Goal: Task Accomplishment & Management: Manage account settings

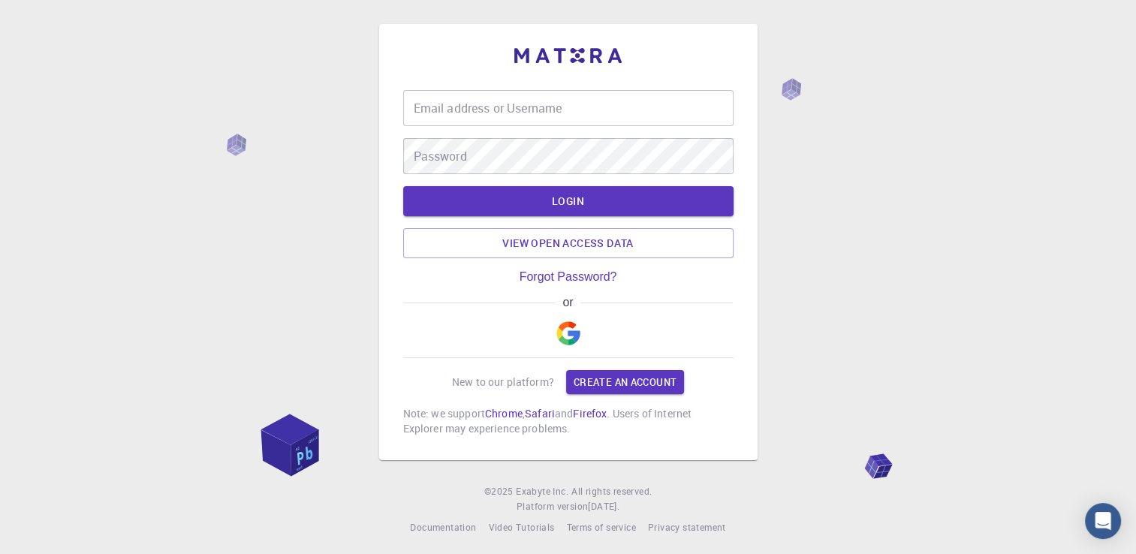
click at [435, 123] on input "Email address or Username" at bounding box center [568, 108] width 330 height 36
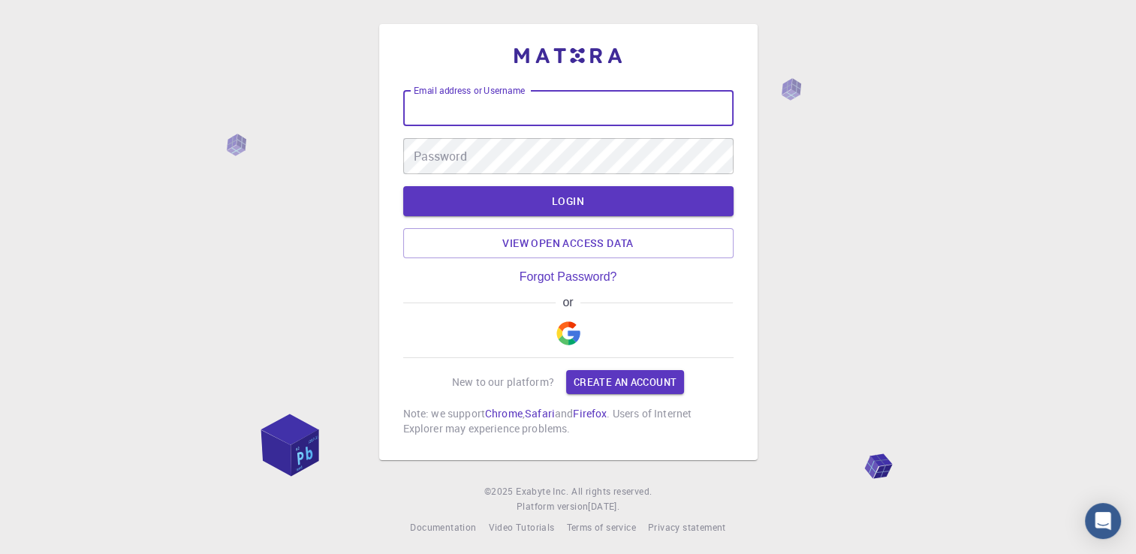
paste input "aucnstnano2021"
type input "aucnstnano2021"
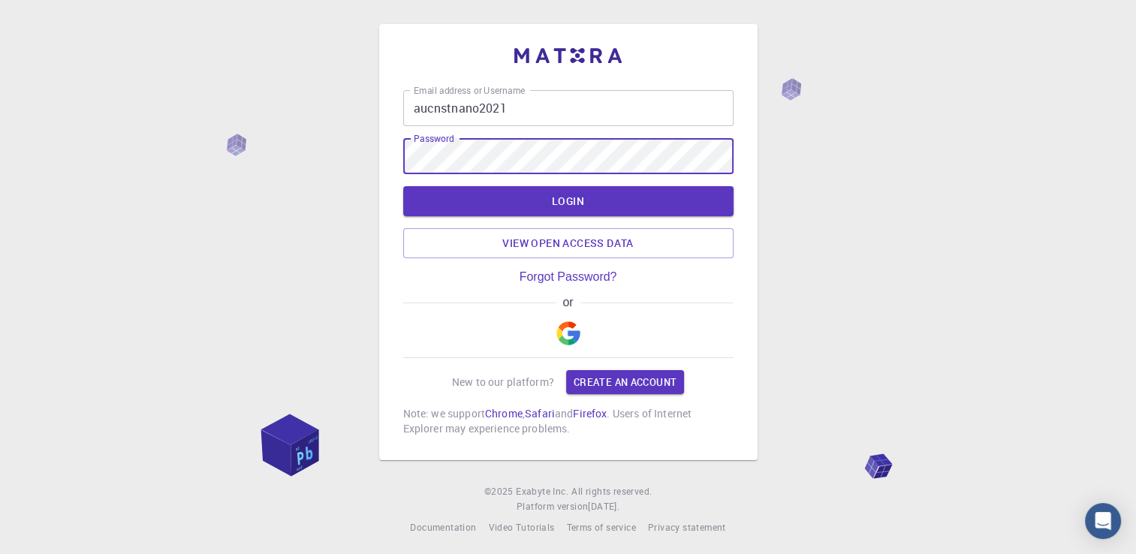
click at [559, 119] on input "aucnstnano2021" at bounding box center [568, 108] width 330 height 36
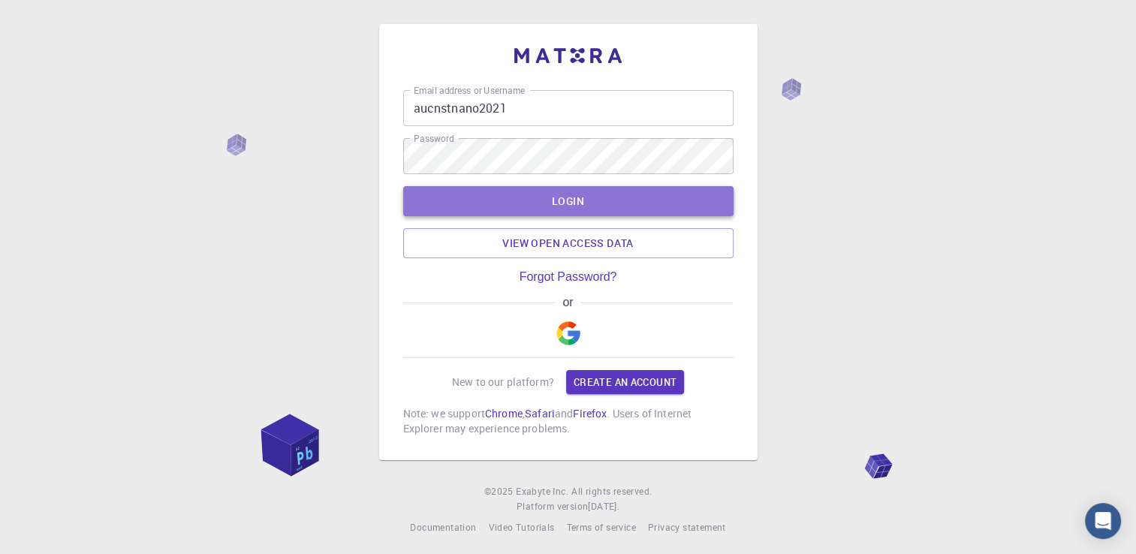
click at [568, 206] on button "LOGIN" at bounding box center [568, 201] width 330 height 30
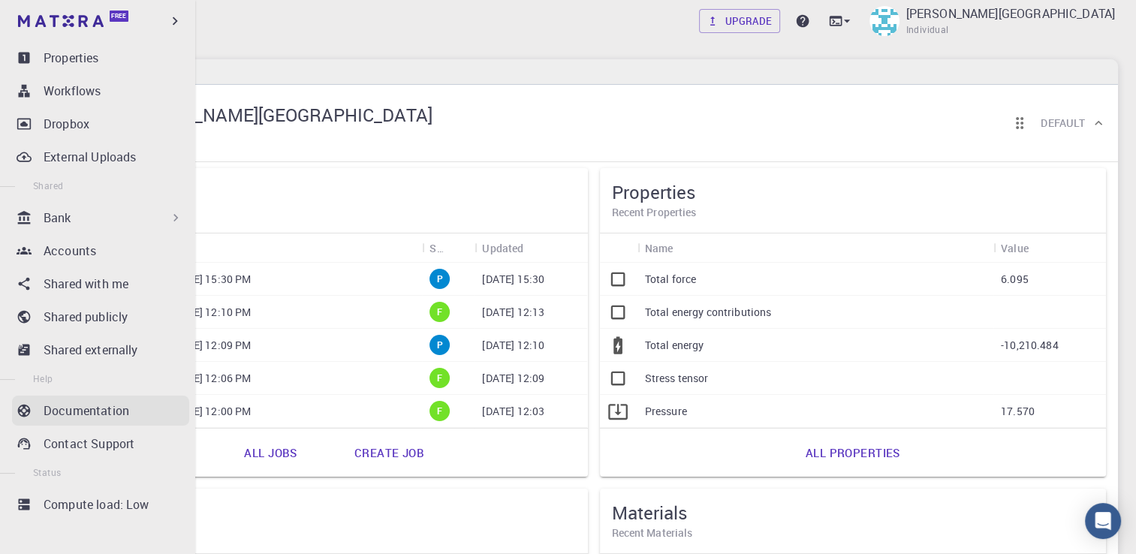
scroll to position [193, 0]
click at [74, 254] on p "Accounts" at bounding box center [70, 250] width 53 height 18
click at [53, 252] on p "Accounts" at bounding box center [70, 250] width 53 height 18
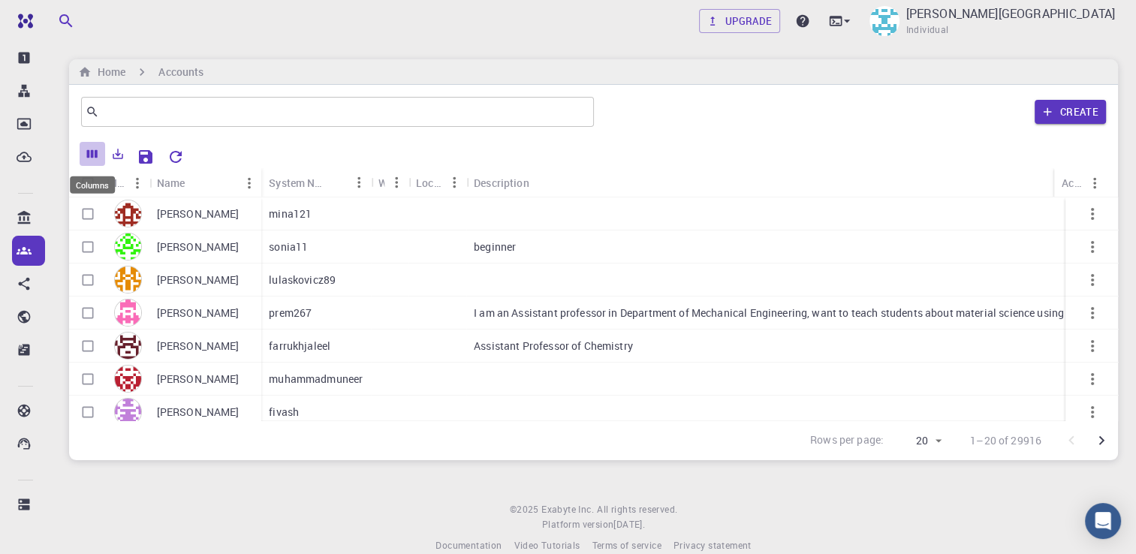
click at [99, 155] on button "Columns" at bounding box center [93, 154] width 26 height 24
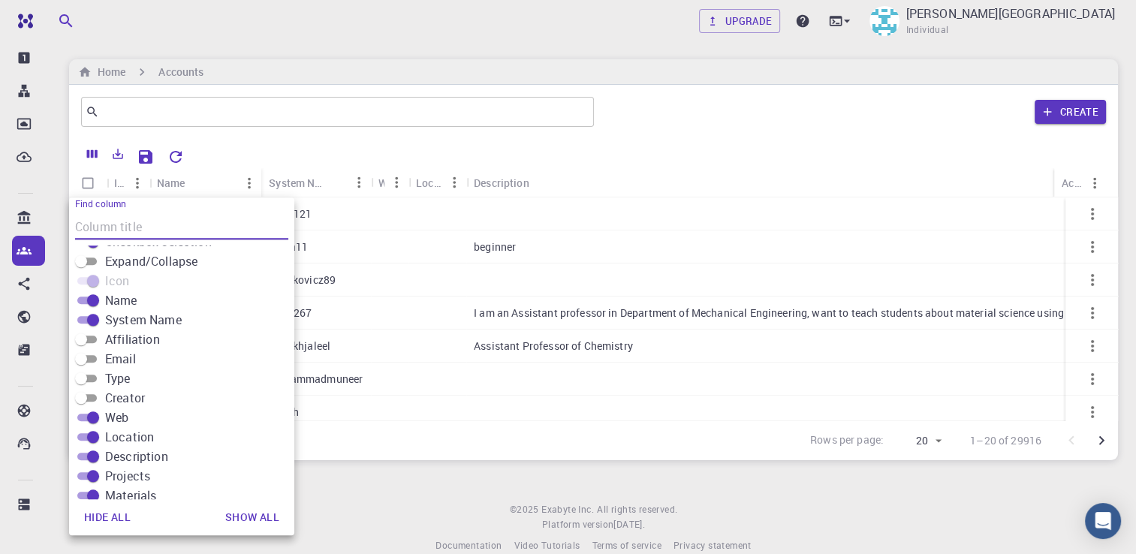
scroll to position [75, 0]
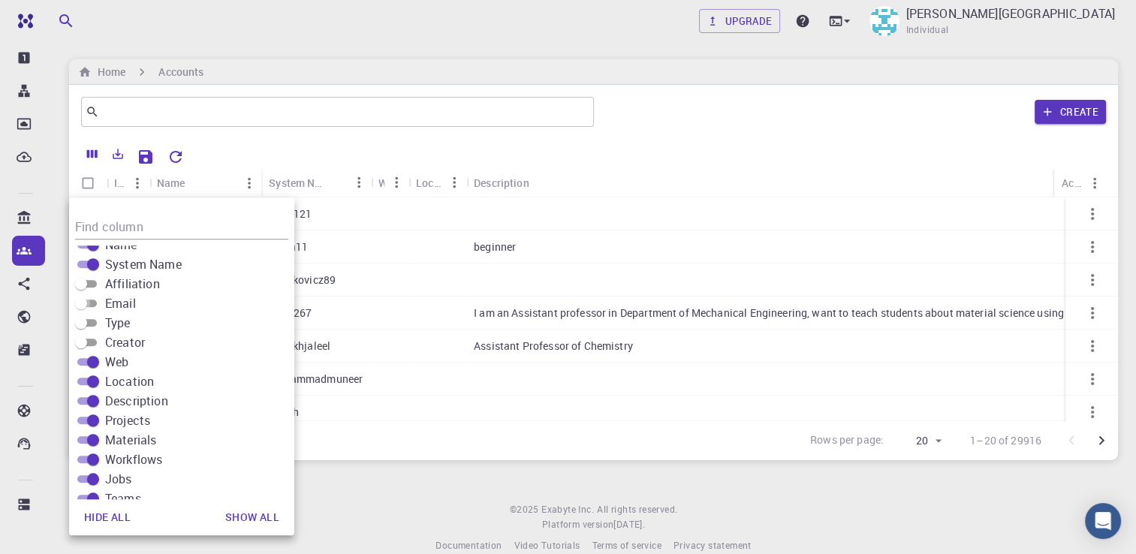
click at [89, 295] on input "Email" at bounding box center [81, 303] width 54 height 18
checkbox input "true"
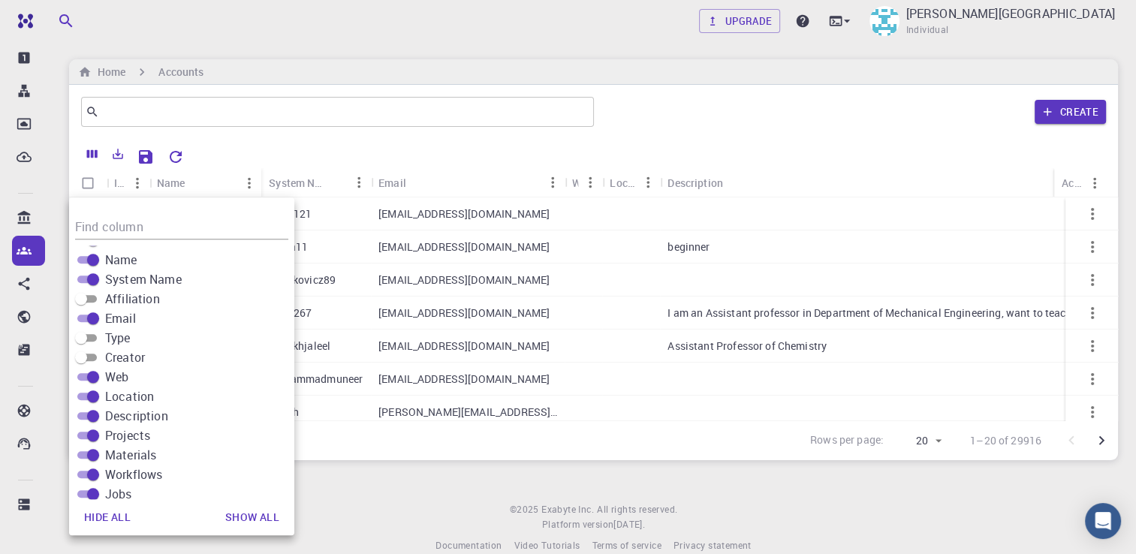
scroll to position [0, 0]
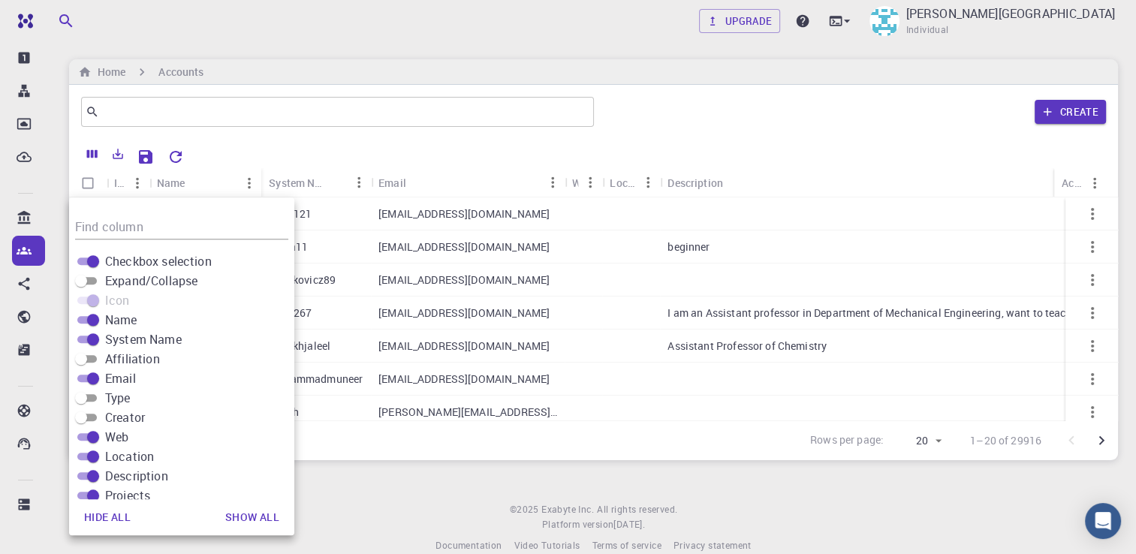
click at [102, 357] on label "Affiliation" at bounding box center [116, 359] width 88 height 18
click at [102, 357] on input "Affiliation" at bounding box center [81, 359] width 54 height 18
checkbox input "true"
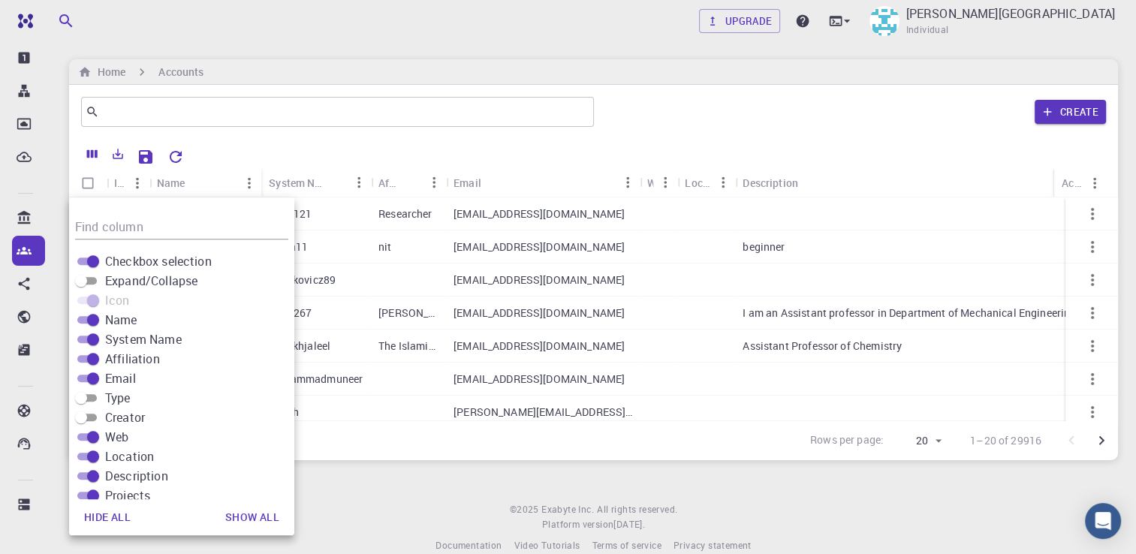
click at [93, 299] on span at bounding box center [87, 301] width 20 height 8
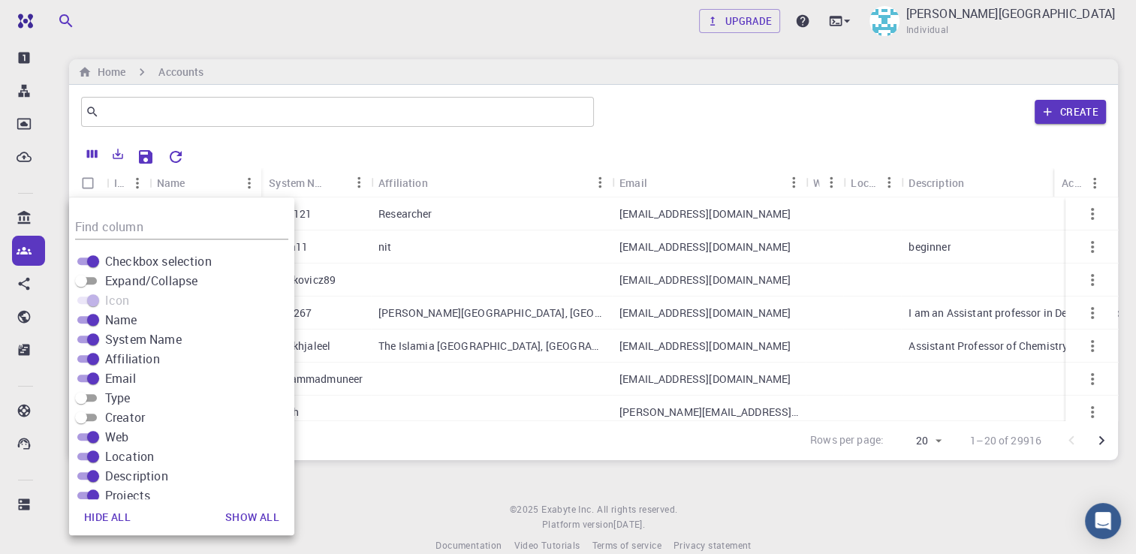
click at [92, 401] on input "Type" at bounding box center [81, 398] width 54 height 18
checkbox input "true"
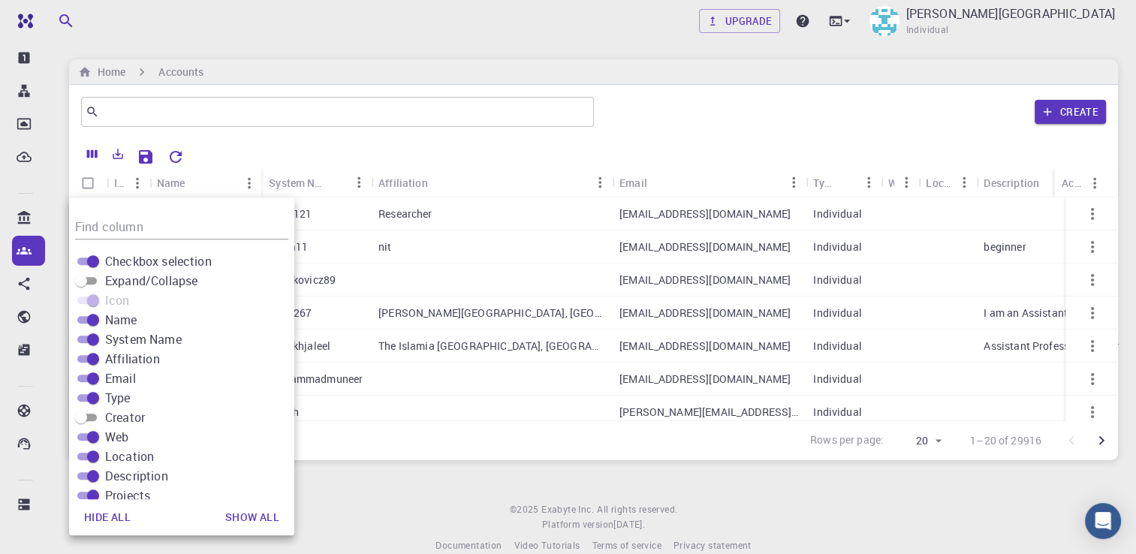
click at [89, 416] on input "Creator" at bounding box center [81, 417] width 54 height 18
checkbox input "true"
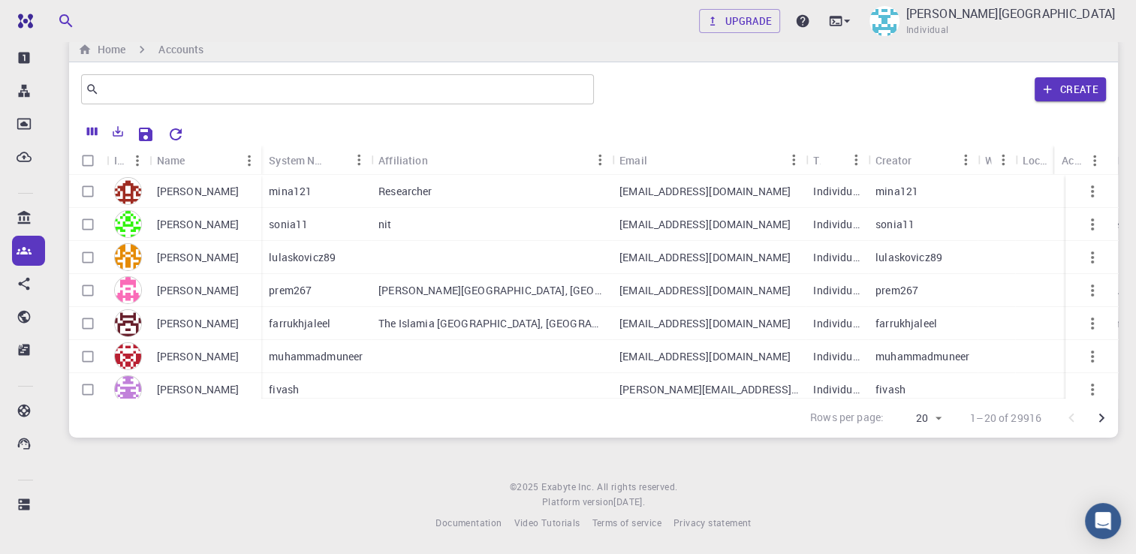
click at [388, 415] on div "Rows per page: 20 20 1–20 of 29916" at bounding box center [593, 418] width 1049 height 40
drag, startPoint x: 384, startPoint y: 386, endPoint x: 461, endPoint y: 401, distance: 78.0
click at [461, 401] on div "Icon Name System Name Affiliation Email Type Creator Web Location Description P…" at bounding box center [593, 276] width 1049 height 321
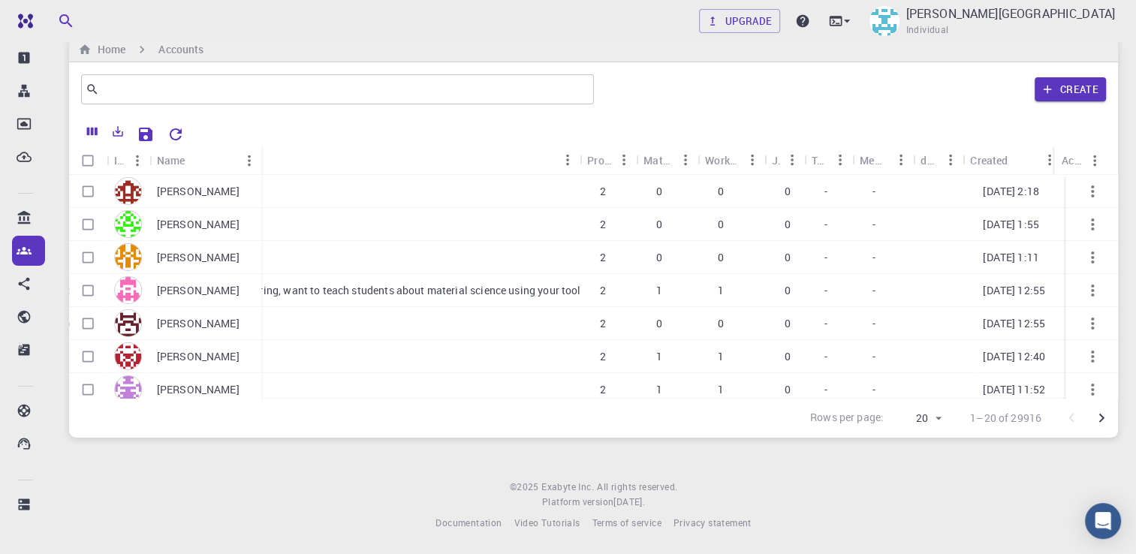
scroll to position [0, 1156]
click at [94, 133] on icon "Columns" at bounding box center [93, 132] width 14 height 14
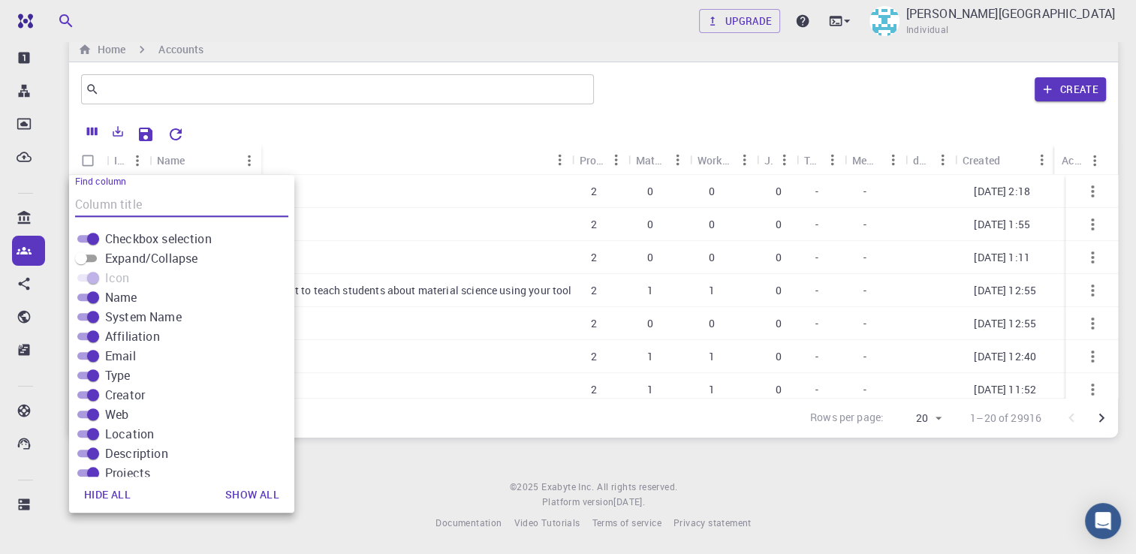
click at [100, 255] on input "Expand/Collapse" at bounding box center [81, 258] width 54 height 18
checkbox input "true"
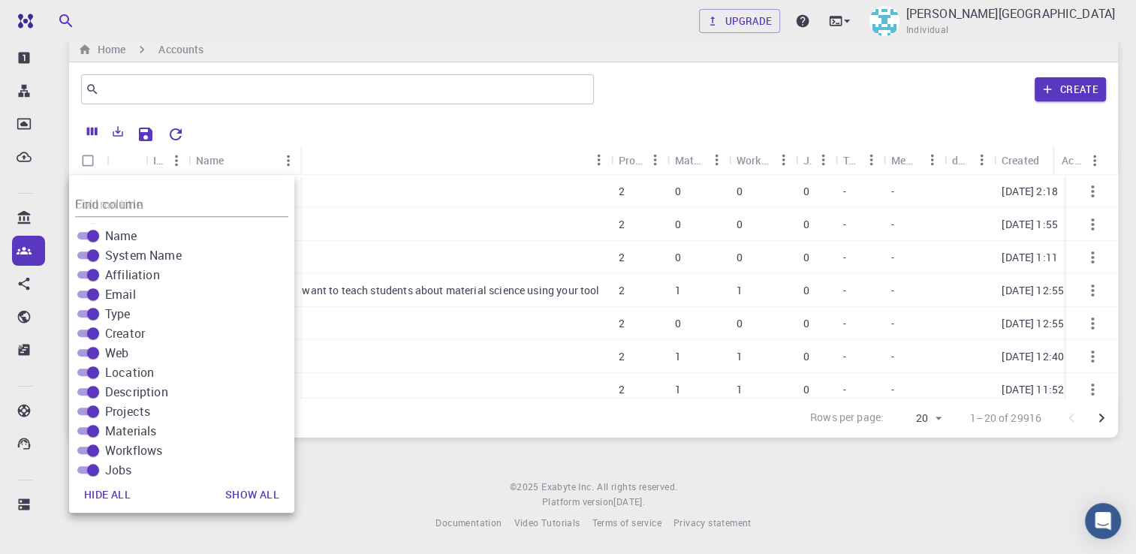
scroll to position [187, 0]
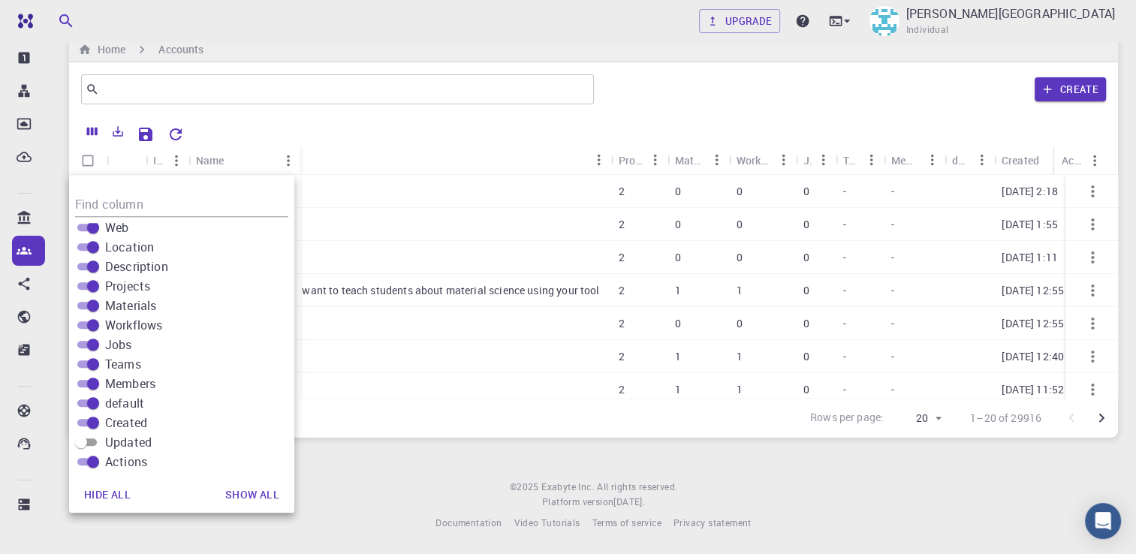
click at [100, 438] on input "Updated" at bounding box center [81, 442] width 54 height 18
checkbox input "true"
click at [583, 426] on div "Rows per page: 20 20 1–20 of 29916" at bounding box center [593, 418] width 1049 height 40
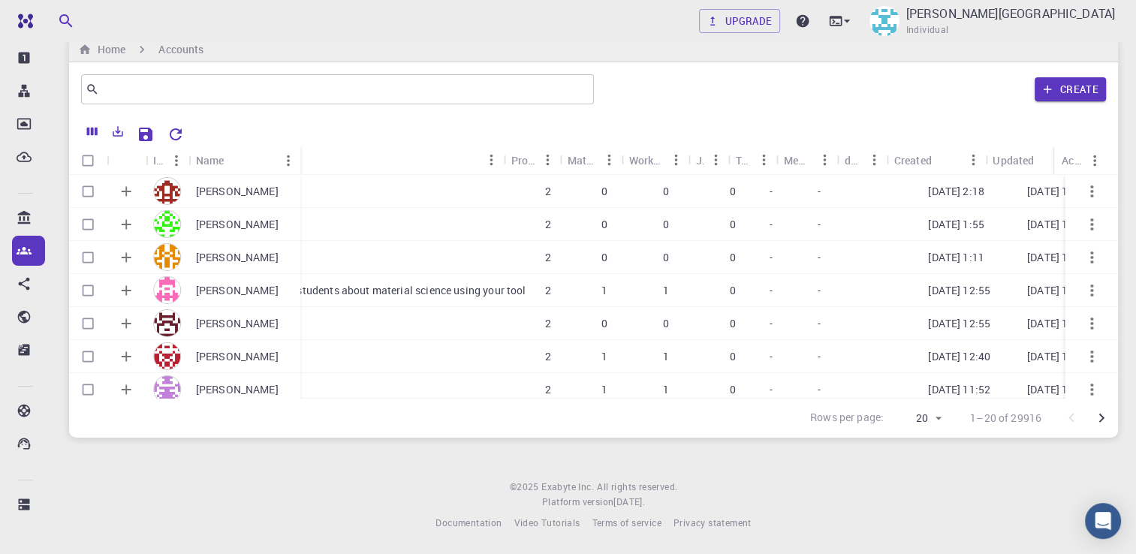
scroll to position [0, 1293]
